Goal: Transaction & Acquisition: Purchase product/service

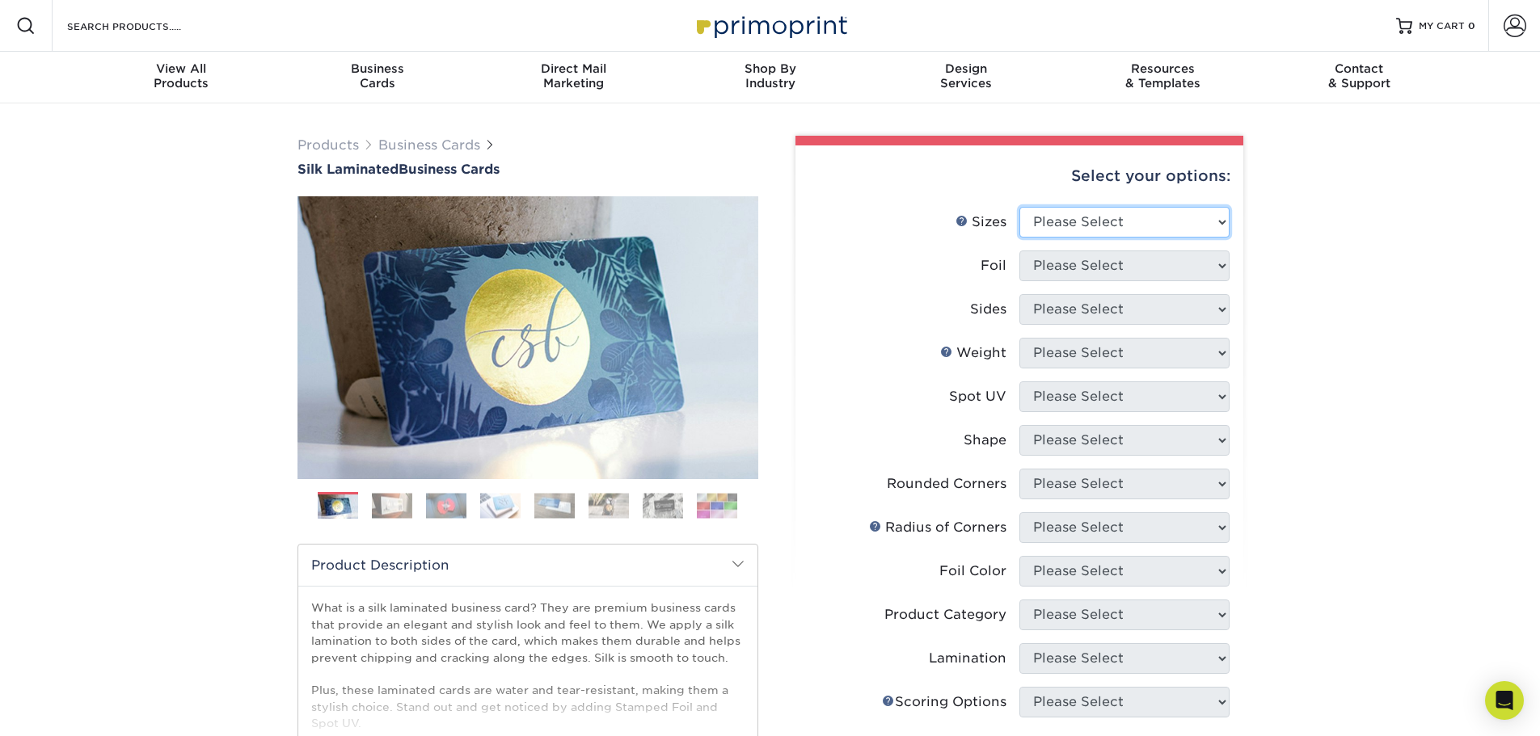
click at [1158, 222] on select "Please Select 1.5" x 3.5" - Mini 1.75" x 3.5" - Mini 2" x 2" - Square 2" x 3" -…" at bounding box center [1124, 222] width 210 height 31
select select "2.00x3.50"
click at [1019, 207] on select "Please Select 1.5" x 3.5" - Mini 1.75" x 3.5" - Mini 2" x 2" - Square 2" x 3" -…" at bounding box center [1124, 222] width 210 height 31
click at [1144, 266] on select "Please Select Yes No" at bounding box center [1124, 266] width 210 height 31
click at [1147, 267] on select "Please Select Yes No" at bounding box center [1124, 266] width 210 height 31
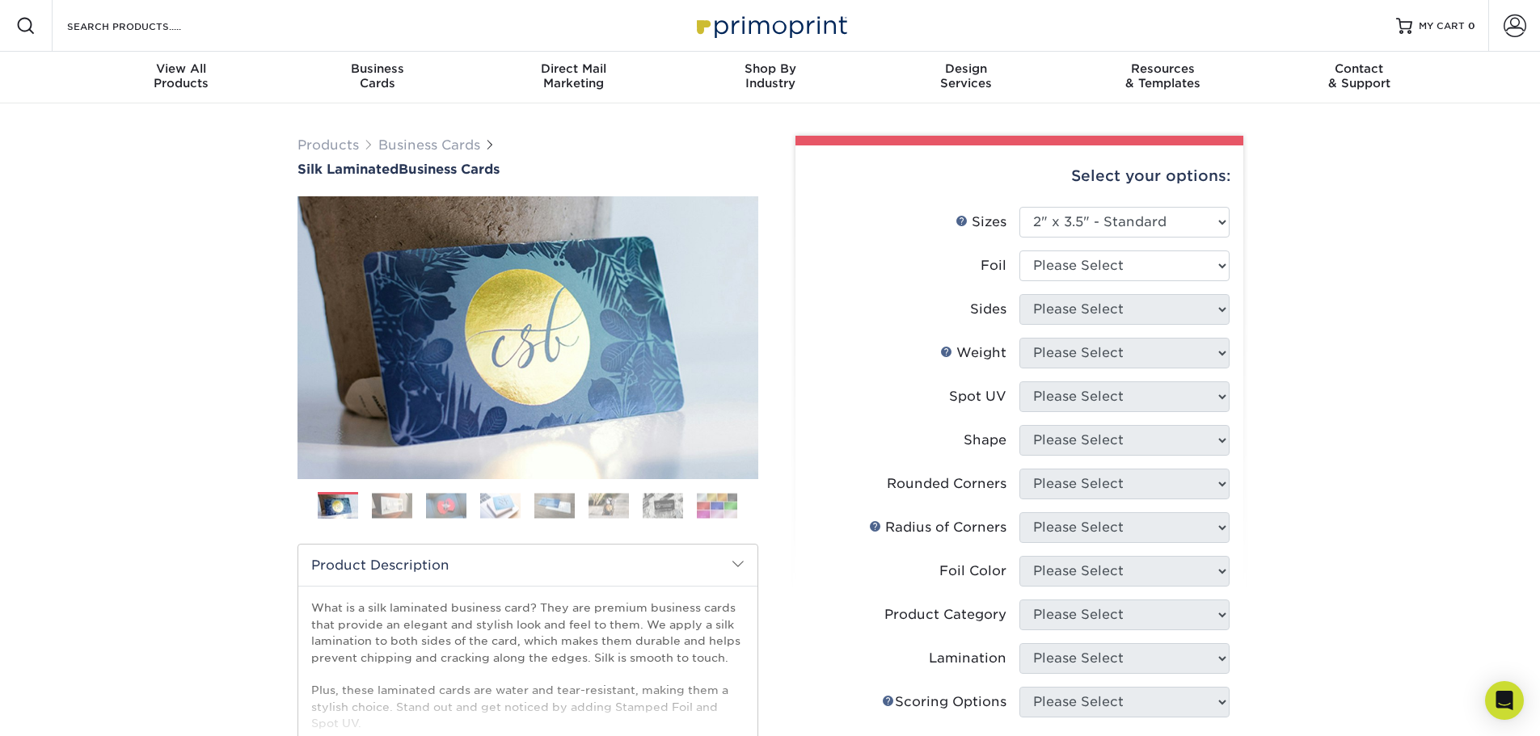
click at [1274, 297] on div "Products Business Cards Silk Laminated Business Cards Previous Next" at bounding box center [770, 614] width 1540 height 1022
click at [1152, 274] on select "Please Select Yes No" at bounding box center [1124, 266] width 210 height 31
select select "0"
click at [1019, 251] on select "Please Select Yes No" at bounding box center [1124, 266] width 210 height 31
click at [1118, 319] on select "Please Select Print Both Sides Print Front Only" at bounding box center [1124, 309] width 210 height 31
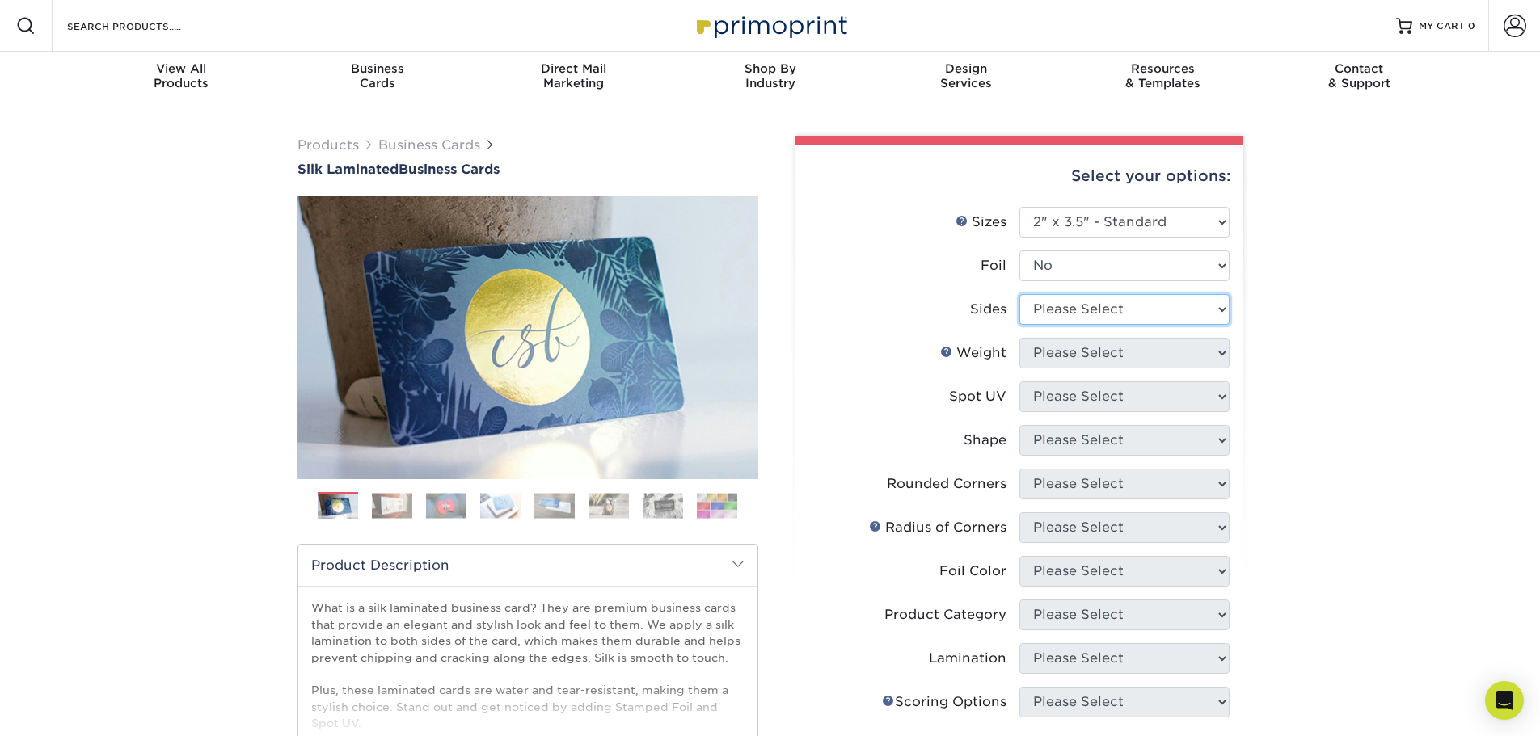
select select "13abbda7-1d64-4f25-8bb2-c179b224825d"
click at [1019, 294] on select "Please Select Print Both Sides Print Front Only" at bounding box center [1124, 309] width 210 height 31
click at [1124, 356] on select "Please Select 16PT" at bounding box center [1124, 353] width 210 height 31
select select "16PT"
click at [1019, 338] on select "Please Select 16PT" at bounding box center [1124, 353] width 210 height 31
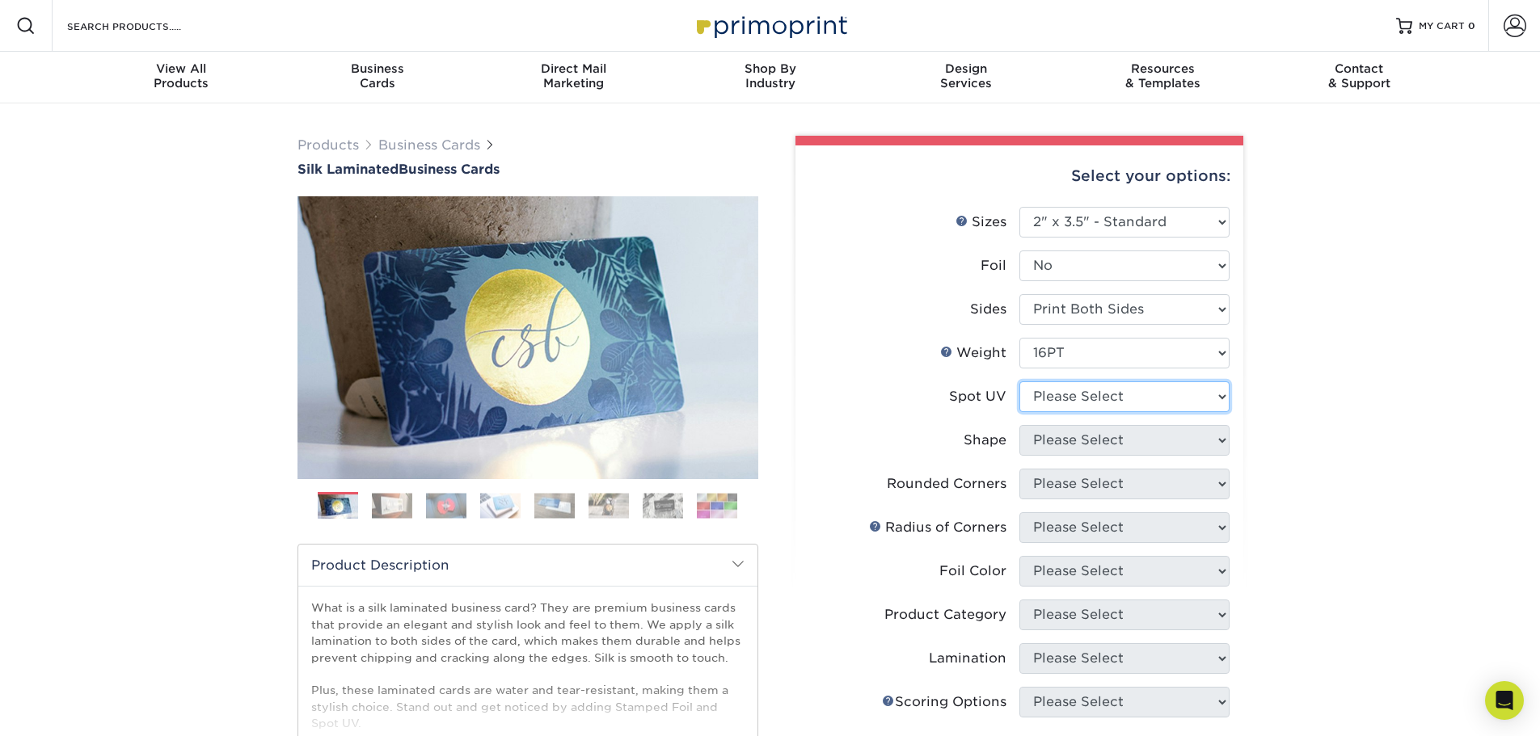
click at [1107, 397] on select "Please Select No Spot UV Front and Back (Both Sides) Front Only Back Only" at bounding box center [1124, 396] width 210 height 31
select select "0"
click at [1019, 381] on select "Please Select No Spot UV Front and Back (Both Sides) Front Only Back Only" at bounding box center [1124, 396] width 210 height 31
click at [1098, 450] on select "Please Select Standard" at bounding box center [1124, 440] width 210 height 31
select select "standard"
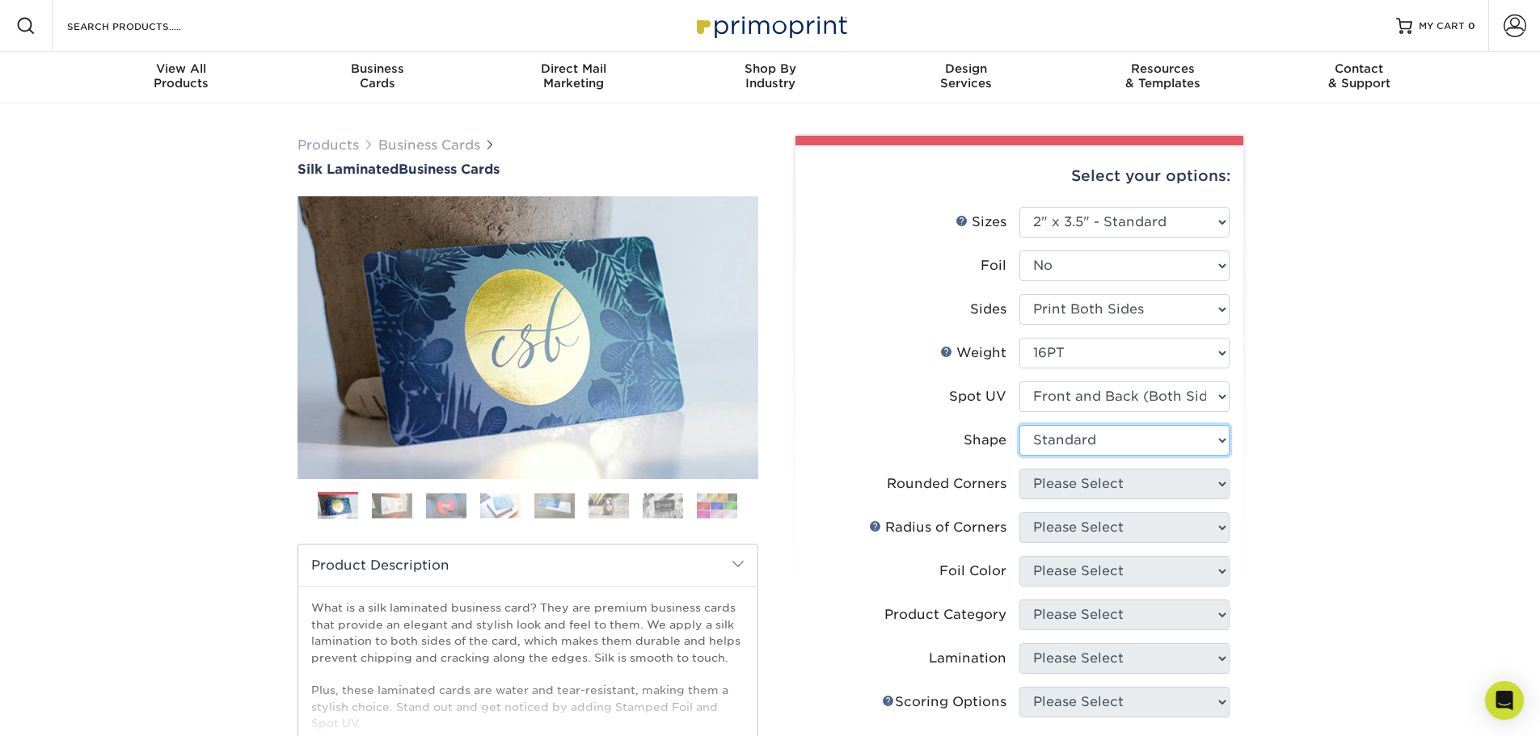
click at [1019, 425] on select "Please Select Standard" at bounding box center [1124, 440] width 210 height 31
click at [1084, 487] on select "Please Select Yes - Round 2 Corners Yes - Round 4 Corners No" at bounding box center [1124, 484] width 210 height 31
select select "0"
click at [1019, 469] on select "Please Select Yes - Round 2 Corners Yes - Round 4 Corners No" at bounding box center [1124, 484] width 210 height 31
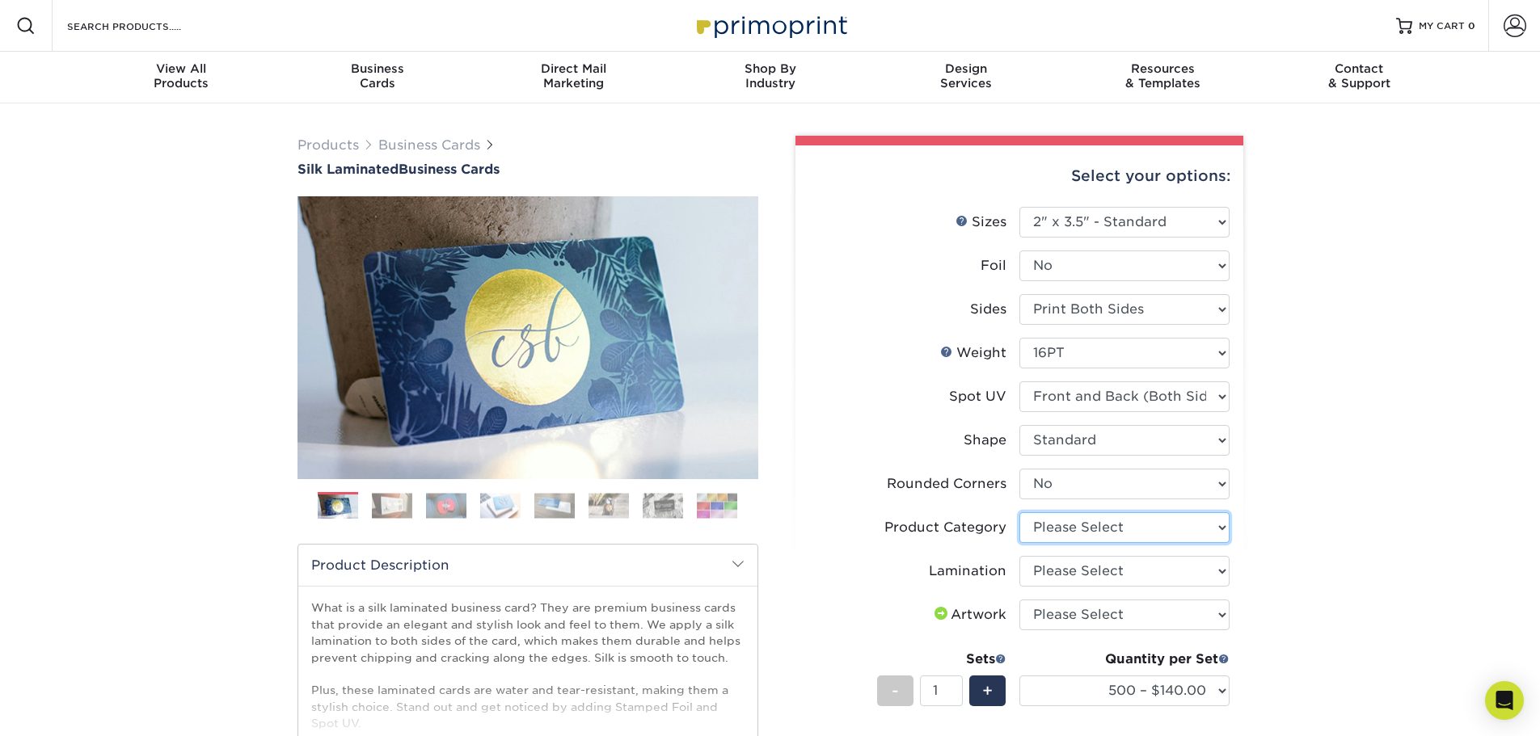
click at [1106, 537] on select "Please Select Business Cards" at bounding box center [1124, 527] width 210 height 31
select select "3b5148f1-0588-4f88-a218-97bcfdce65c1"
click at [1019, 512] on select "Please Select Business Cards" at bounding box center [1124, 527] width 210 height 31
click at [1111, 571] on select "Please Select Silk" at bounding box center [1124, 571] width 210 height 31
select select "ccacb42f-45f7-42d3-bbd3-7c8421cf37f0"
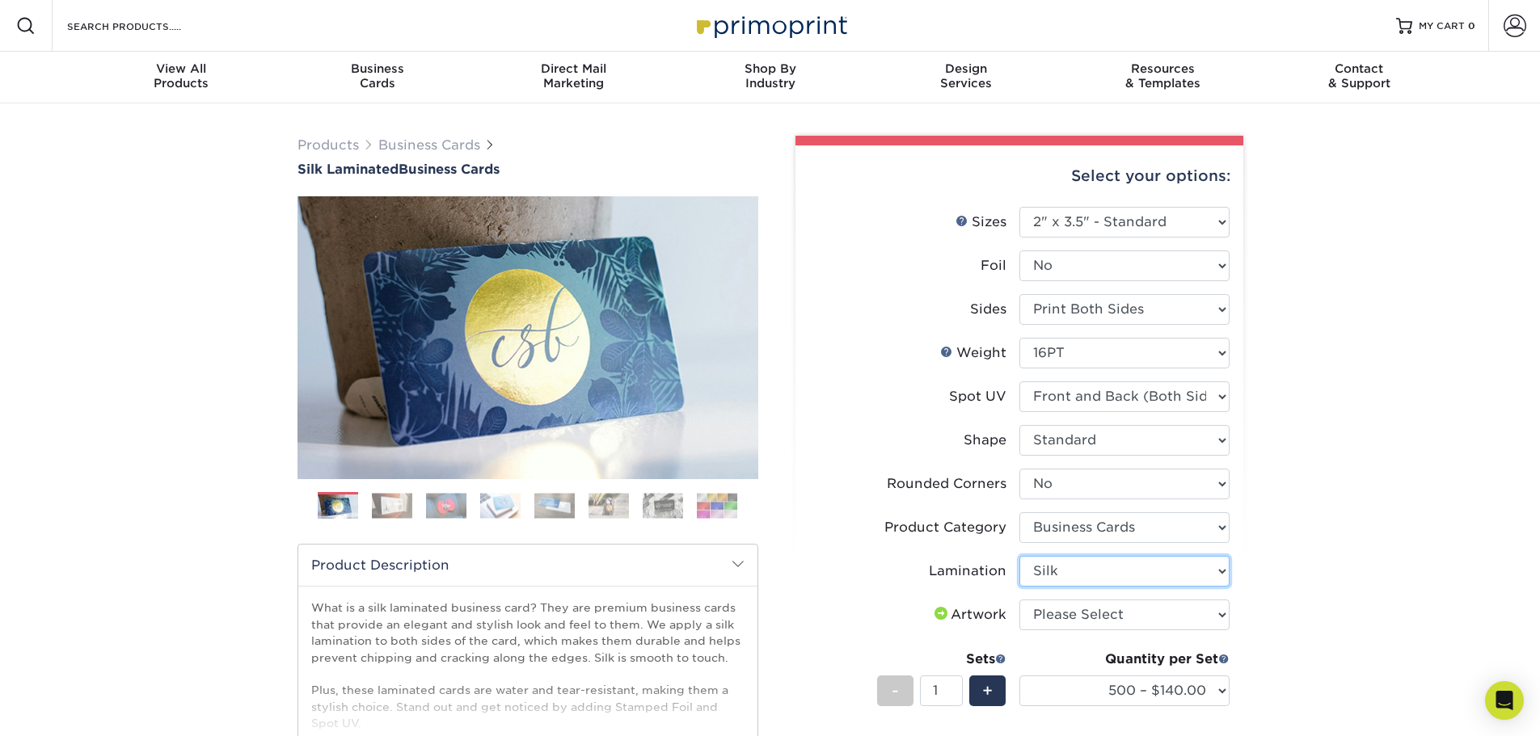
click at [1019, 556] on select "Please Select Silk" at bounding box center [1124, 571] width 210 height 31
click at [1103, 621] on select "Please Select I will upload files I need a design - $100" at bounding box center [1124, 615] width 210 height 31
select select "upload"
click at [1019, 600] on select "Please Select I will upload files I need a design - $100" at bounding box center [1124, 615] width 210 height 31
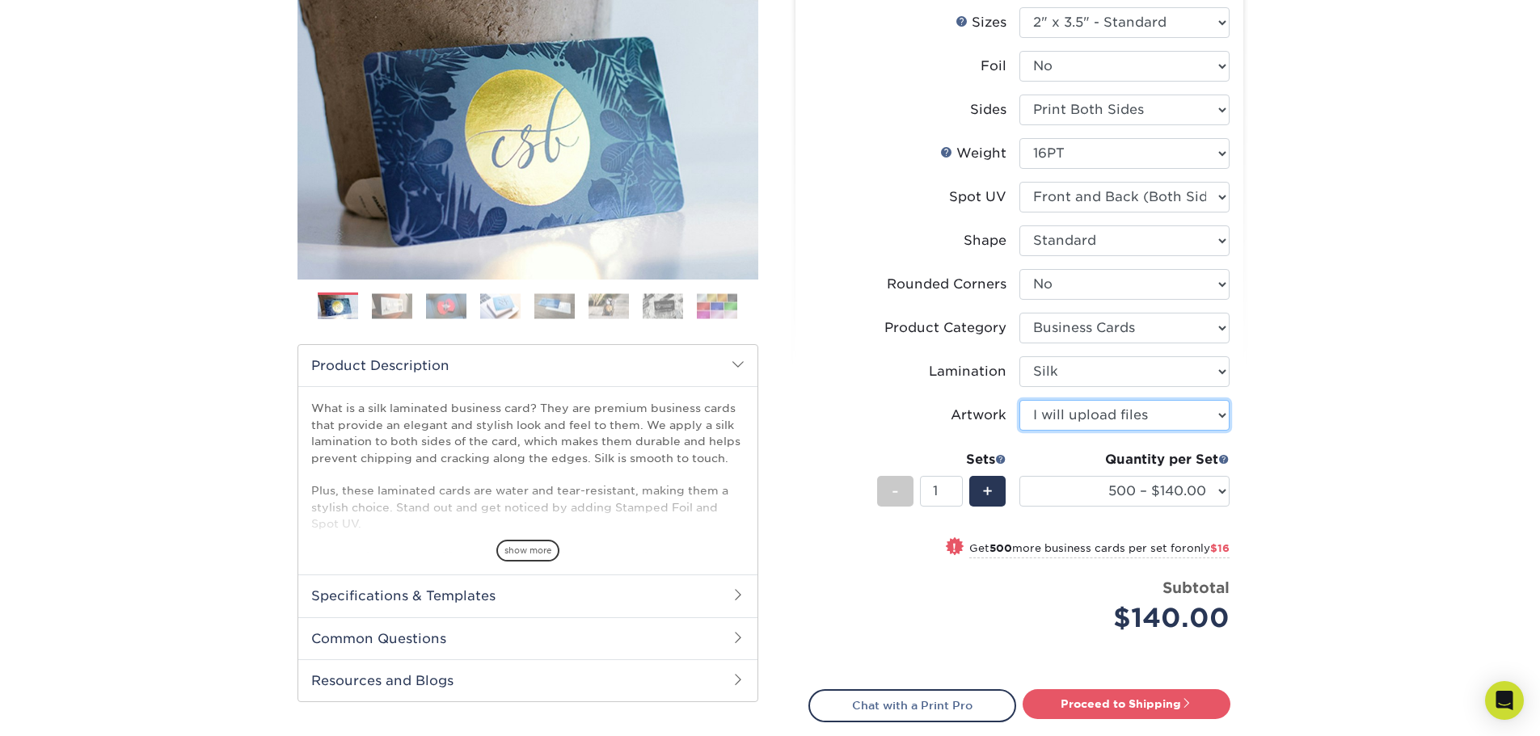
scroll to position [242, 0]
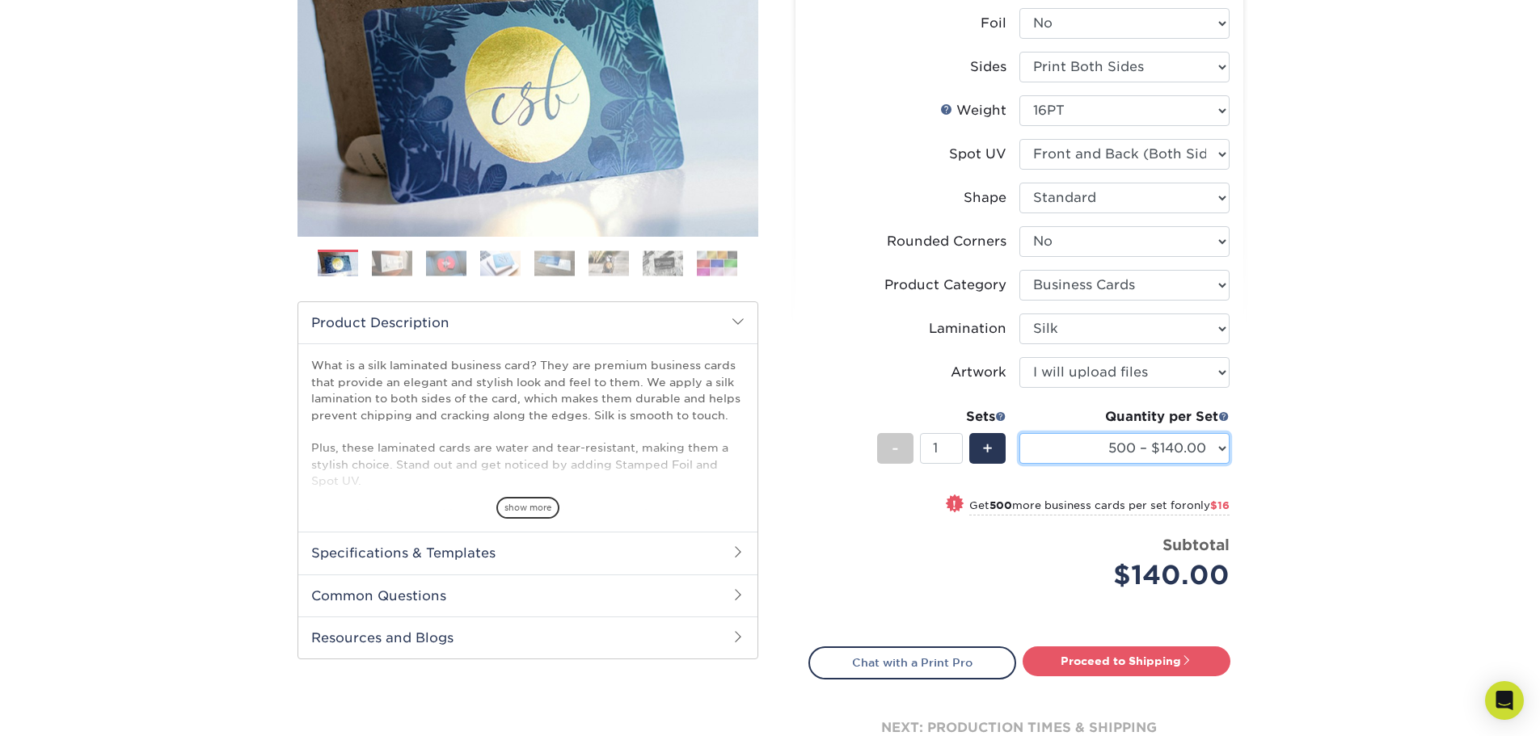
click at [1218, 454] on select "500 – $140.00 1000 – $156.00 2500 – $383.00 5000 – $642.00 10000 – $1156.00" at bounding box center [1124, 448] width 210 height 31
click at [1316, 425] on div "Products Business Cards Silk Laminated Business Cards Previous Next" at bounding box center [770, 348] width 1540 height 974
